Goal: Task Accomplishment & Management: Manage account settings

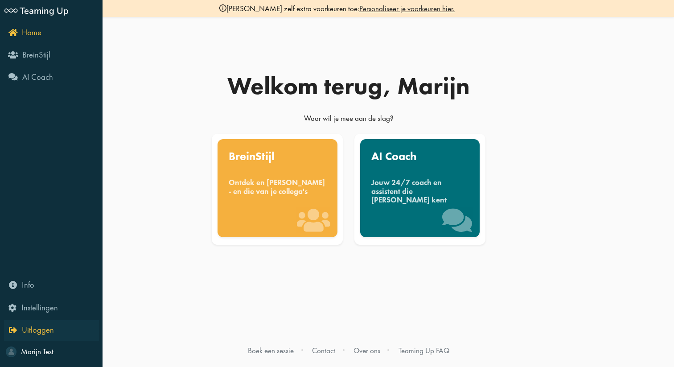
click at [16, 328] on icon "Uitloggen" at bounding box center [31, 330] width 45 height 8
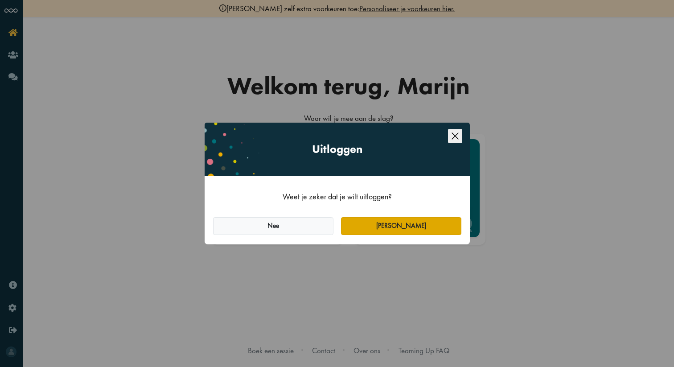
click at [376, 219] on button "Ja" at bounding box center [401, 226] width 120 height 18
